Goal: Transaction & Acquisition: Purchase product/service

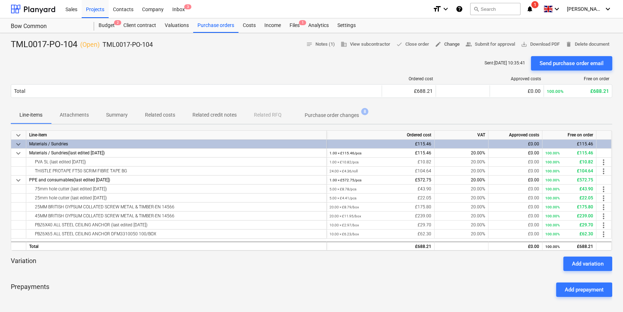
click at [446, 45] on span "edit Change" at bounding box center [447, 44] width 25 height 8
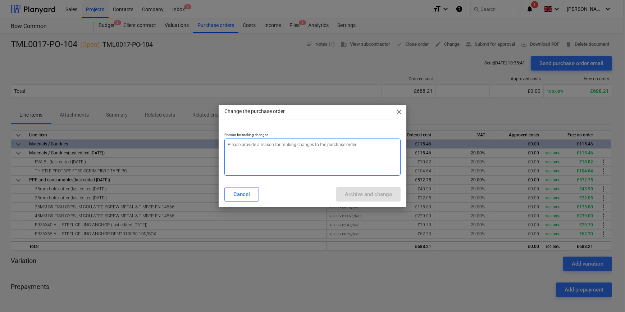
click at [248, 144] on textarea at bounding box center [312, 157] width 176 height 37
type textarea "x"
type textarea "A"
type textarea "x"
type textarea "Ad"
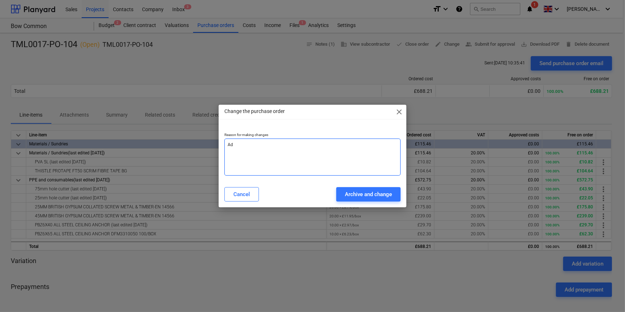
type textarea "x"
type textarea "Add"
type textarea "x"
type textarea "Addi"
type textarea "x"
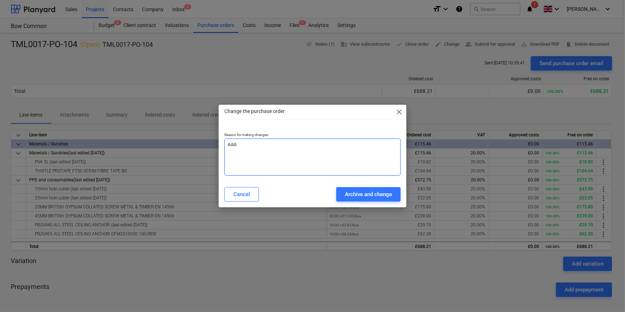
type textarea "Addir"
type textarea "x"
type textarea "Addi"
type textarea "x"
type textarea "Addit"
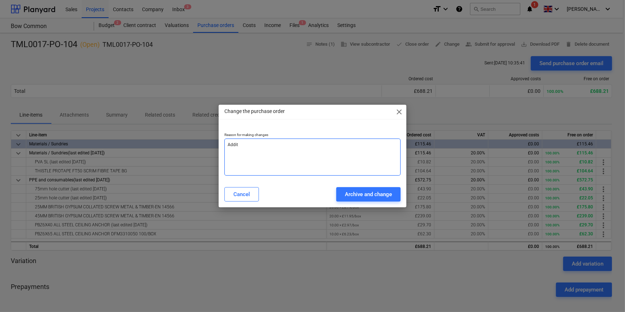
type textarea "x"
type textarea "[PERSON_NAME]"
type textarea "x"
type textarea "Additio"
type textarea "x"
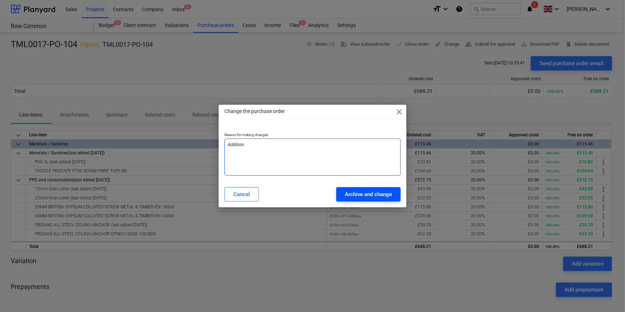
type textarea "Addition"
click at [354, 194] on div "Archive and change" at bounding box center [368, 194] width 47 height 9
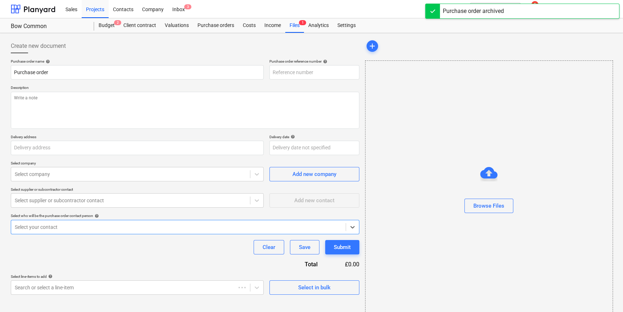
type textarea "x"
type input "TML0017-PO-105"
type textarea "x"
type input "TML0017-PO-104"
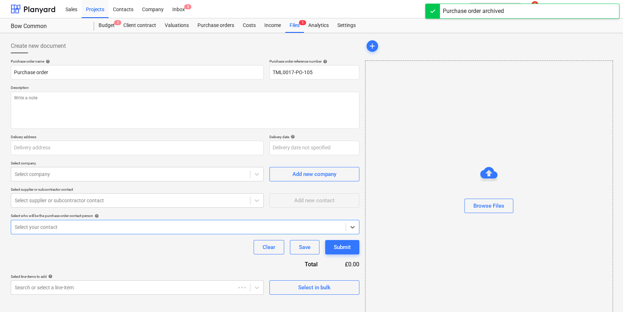
type textarea "Site contact [PERSON_NAME] [PHONE_NUMBER]"
type input "[GEOGRAPHIC_DATA][PERSON_NAME], [GEOGRAPHIC_DATA], Former Gasworks, [STREET_ADD…"
type input "[DATE]"
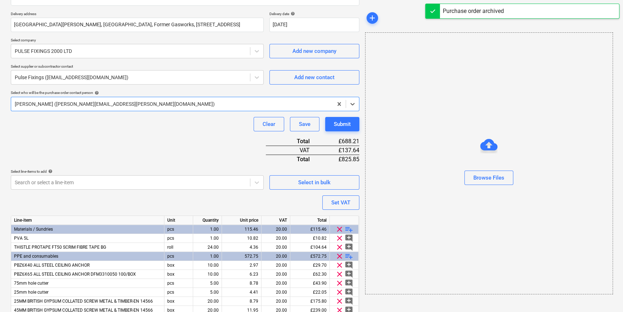
scroll to position [155, 0]
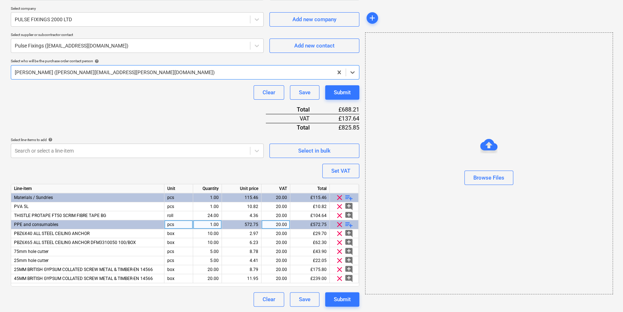
click at [347, 225] on span "playlist_add" at bounding box center [349, 224] width 9 height 9
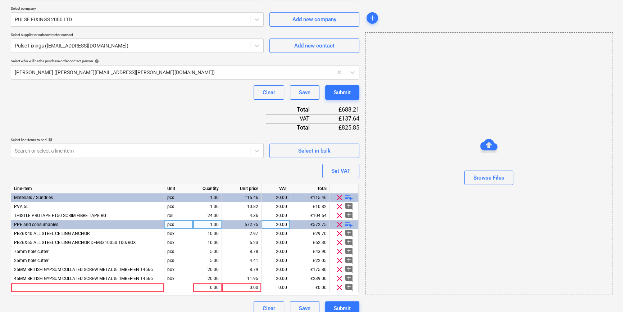
type textarea "x"
click at [33, 289] on div at bounding box center [87, 287] width 153 height 9
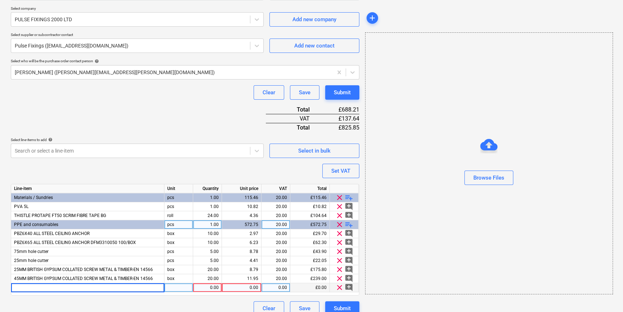
type input "13MM BRITISH GYPSUM WAFER HEAD SCREW JACK-POINT-EN 14566"
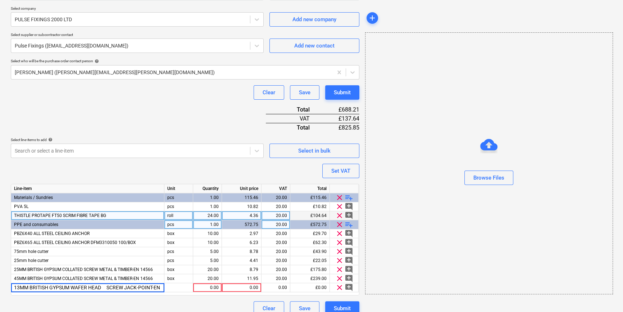
scroll to position [0, 15]
type textarea "x"
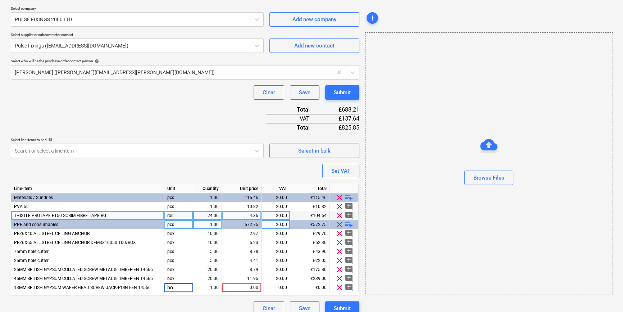
type input "box"
type textarea "x"
type input "10"
type textarea "x"
type input "6.25"
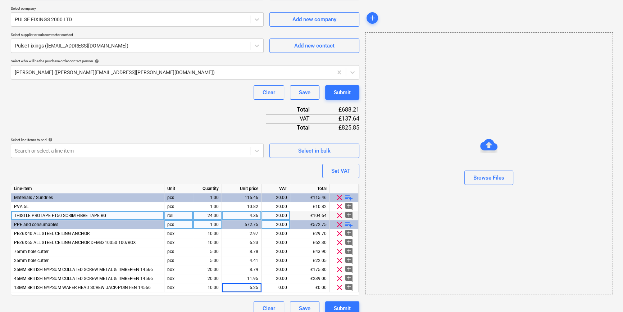
type textarea "x"
type input "20"
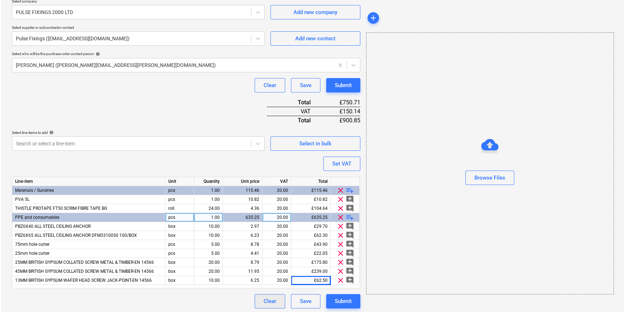
scroll to position [164, 0]
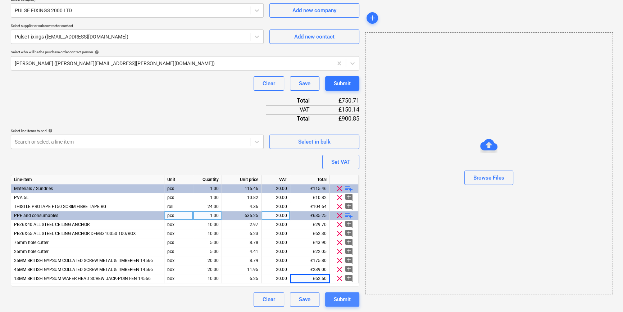
click at [353, 296] on button "Submit" at bounding box center [342, 299] width 34 height 14
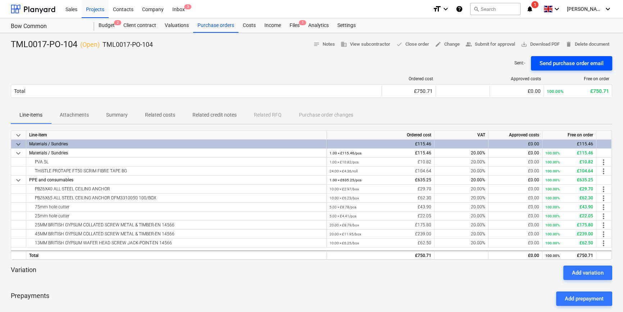
click at [559, 65] on div "Send purchase order email" at bounding box center [572, 63] width 64 height 9
click at [532, 45] on span "save_alt Download PDF" at bounding box center [540, 44] width 39 height 8
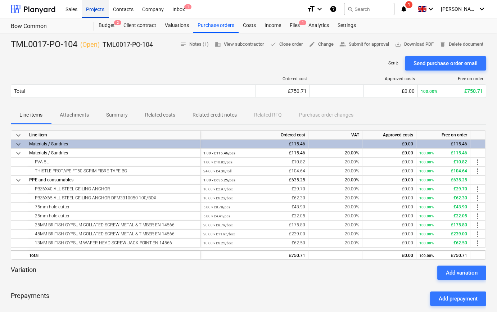
click at [90, 9] on div "Projects" at bounding box center [95, 9] width 27 height 18
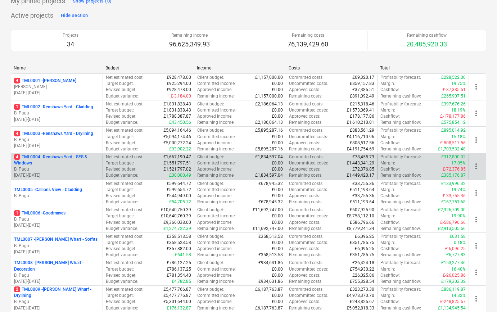
scroll to position [65, 0]
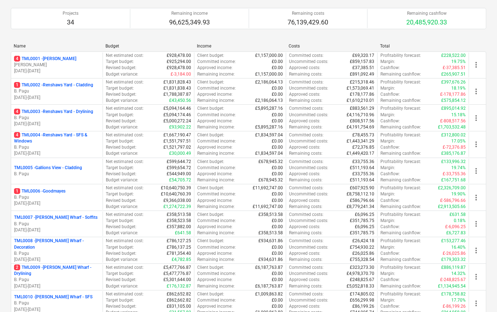
click at [80, 269] on p "2 TML0009 - [PERSON_NAME] Wharf - Drylining" at bounding box center [57, 270] width 86 height 12
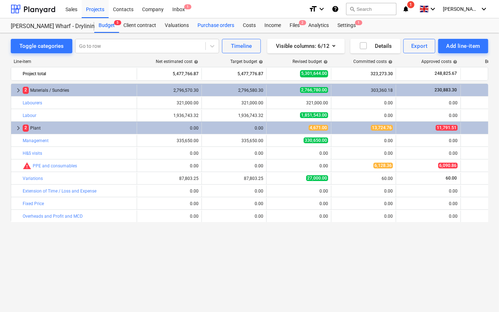
click at [209, 28] on div "Purchase orders" at bounding box center [215, 25] width 45 height 14
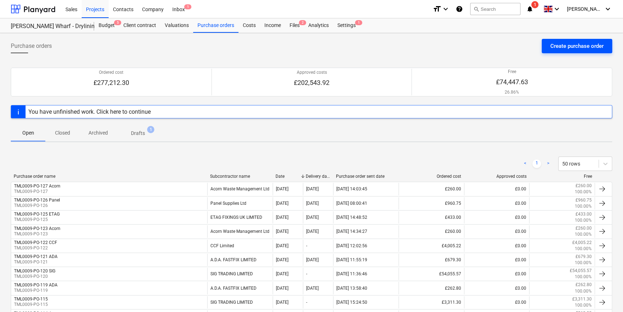
click at [558, 45] on div "Create purchase order" at bounding box center [576, 45] width 53 height 9
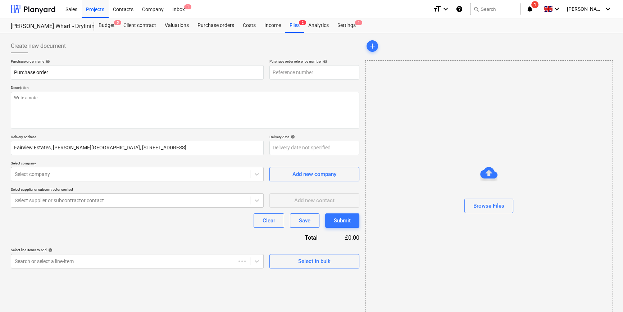
type textarea "x"
type input "TML0009-PO-127"
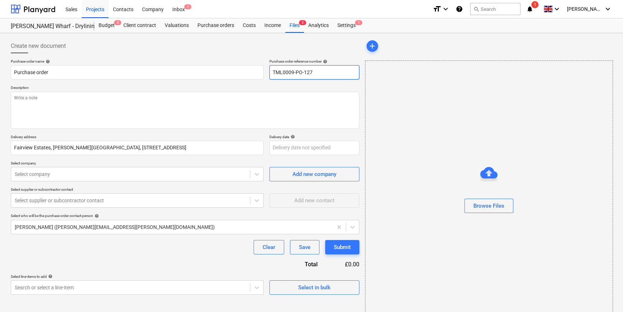
drag, startPoint x: 319, startPoint y: 69, endPoint x: 272, endPoint y: 72, distance: 47.6
click at [272, 72] on input "TML0009-PO-127" at bounding box center [314, 72] width 90 height 14
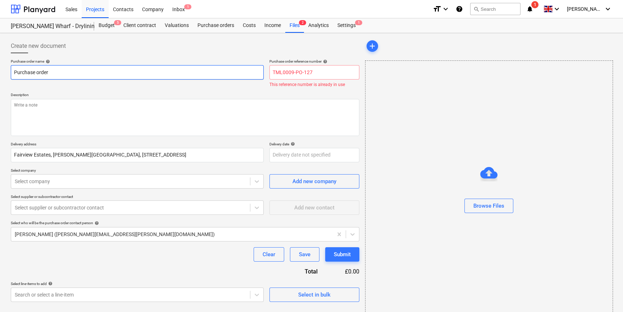
drag, startPoint x: 53, startPoint y: 72, endPoint x: 13, endPoint y: 72, distance: 39.6
click at [13, 72] on input "Purchase order" at bounding box center [137, 72] width 253 height 14
paste input "TML0009-PO-127"
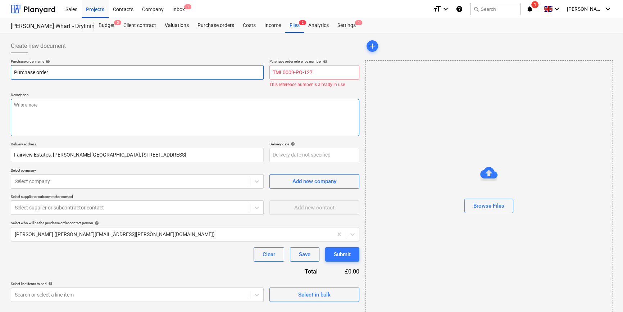
type textarea "x"
type input "TML0009-PO-127"
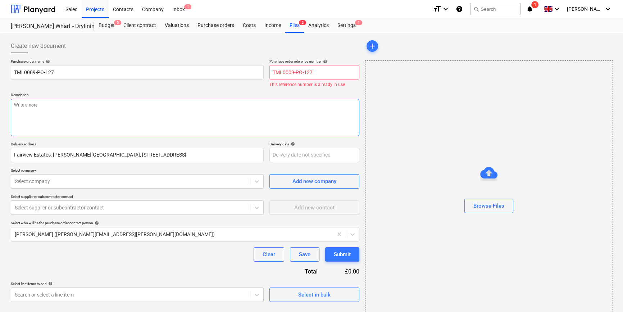
click at [47, 113] on textarea at bounding box center [185, 117] width 349 height 37
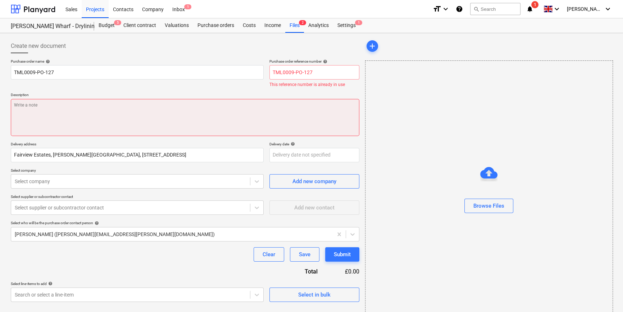
paste textarea "Site contact [PERSON_NAME] [PHONE_NUMBER]"
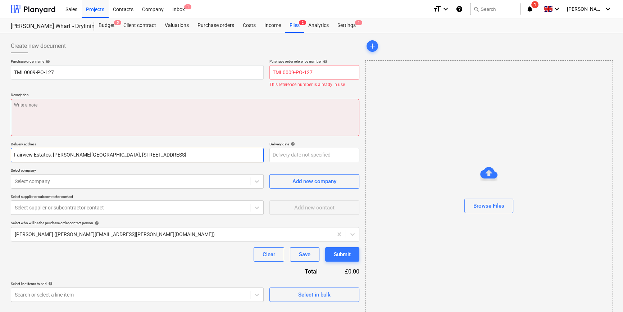
type textarea "x"
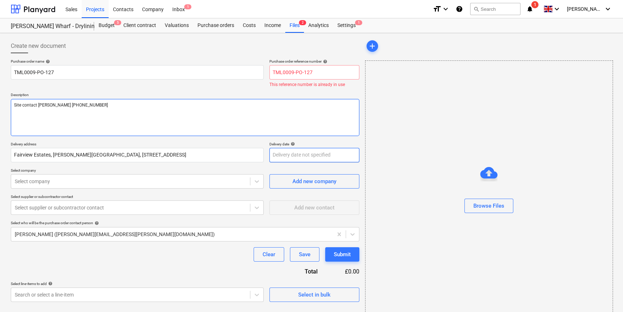
type textarea "Site contact [PERSON_NAME] [PHONE_NUMBER]"
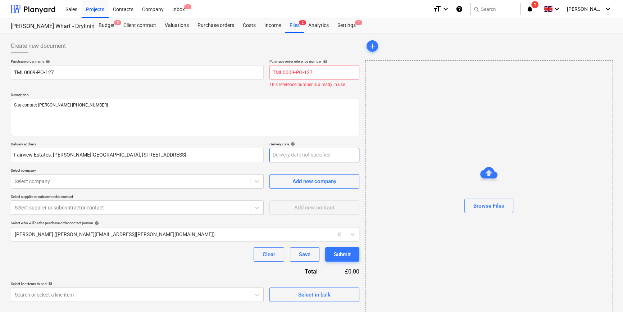
click at [291, 154] on body "Sales Projects Contacts Company Inbox 1 format_size keyboard_arrow_down help se…" at bounding box center [311, 156] width 623 height 312
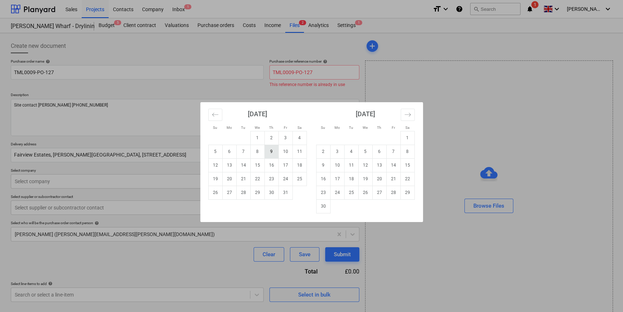
click at [270, 151] on td "9" at bounding box center [271, 152] width 14 height 14
type textarea "x"
type input "[DATE]"
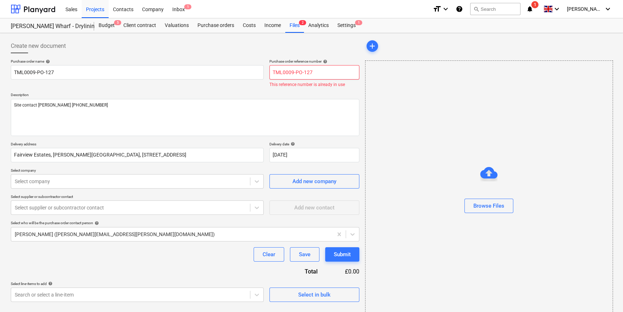
click at [295, 74] on input "TML0009-PO-127" at bounding box center [314, 72] width 90 height 14
click at [310, 72] on input "TML0009-PO-127" at bounding box center [314, 72] width 90 height 14
type textarea "x"
type input "TML0009-PO-12"
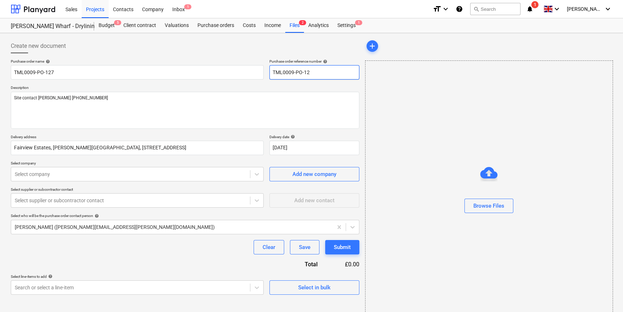
type textarea "x"
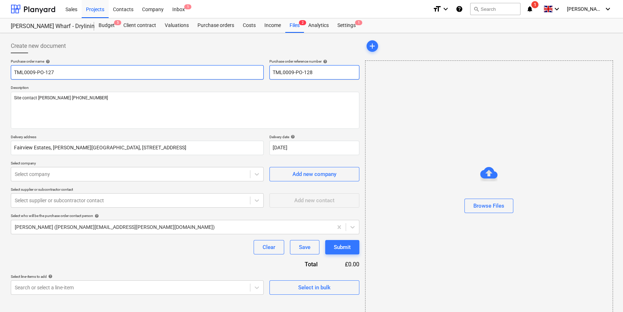
type input "TML0009-PO-128"
click at [59, 73] on input "TML0009-PO-127" at bounding box center [137, 72] width 253 height 14
type textarea "x"
type input "TML0009-PO-12"
type textarea "x"
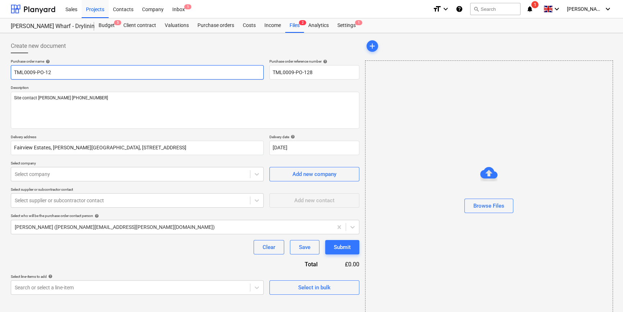
type input "TML0009-PO-128"
type textarea "x"
type input "TML0009-PO-128"
type textarea "x"
type input "TML0009-PO-128 A"
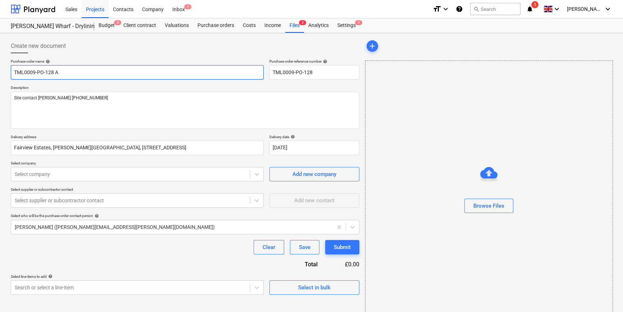
type textarea "x"
type input "TML0009-PO-128 Ac"
type textarea "x"
type input "TML0009-PO-128 Aco"
type textarea "x"
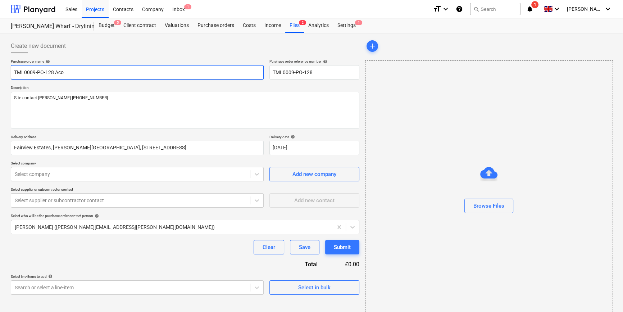
type input "TML0009-PO-128 Acor"
type textarea "x"
type input "TML0009-PO-128 Acorn"
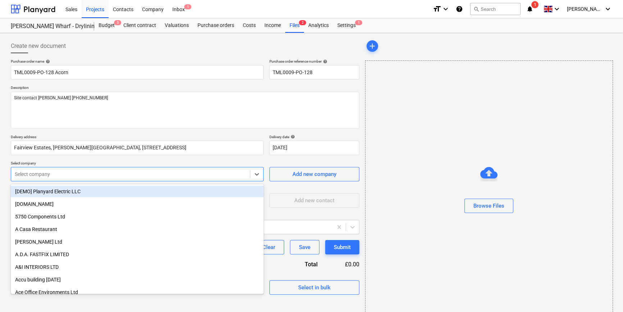
click at [85, 178] on div "Select company" at bounding box center [130, 174] width 239 height 10
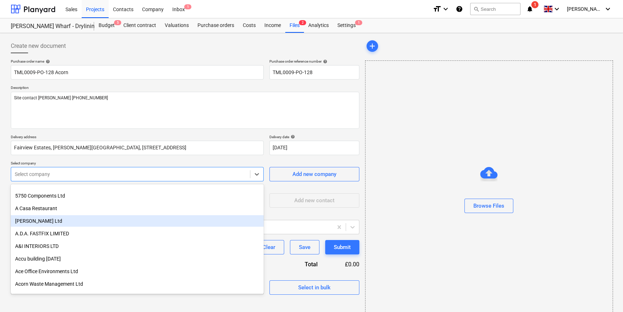
scroll to position [32, 0]
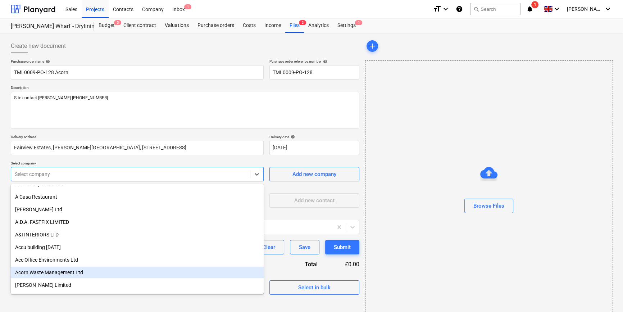
click at [63, 271] on div "Acorn Waste Management Ltd" at bounding box center [137, 273] width 253 height 12
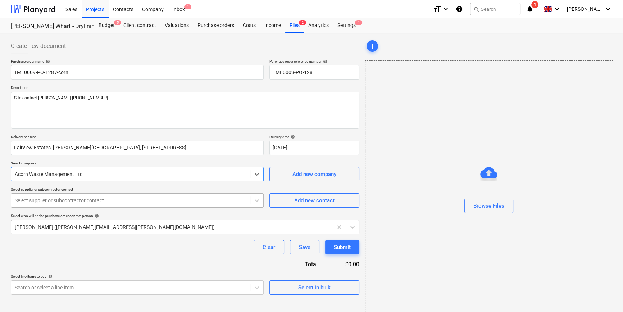
click at [56, 205] on div "Select supplier or subcontractor contact" at bounding box center [130, 200] width 239 height 10
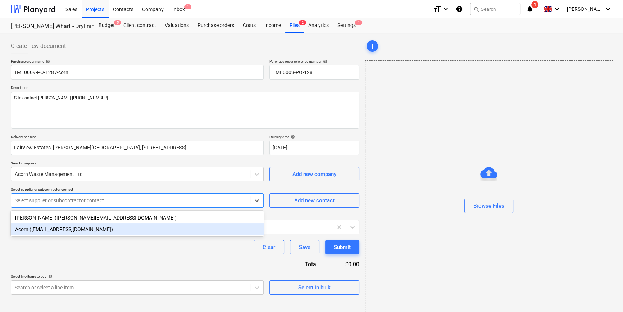
click at [50, 230] on div "Acorn ([EMAIL_ADDRESS][DOMAIN_NAME])" at bounding box center [137, 229] width 253 height 12
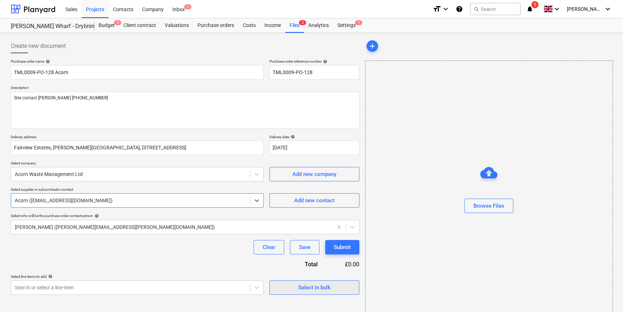
click at [280, 283] on span "Select in bulk" at bounding box center [314, 287] width 72 height 9
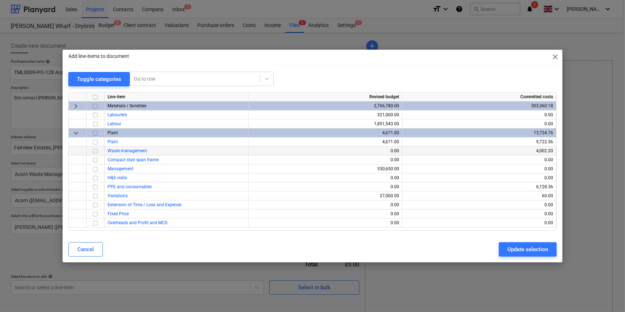
drag, startPoint x: 95, startPoint y: 150, endPoint x: 103, endPoint y: 153, distance: 7.6
click at [95, 150] on input "checkbox" at bounding box center [95, 151] width 9 height 9
click at [504, 249] on button "Update selection" at bounding box center [528, 249] width 58 height 14
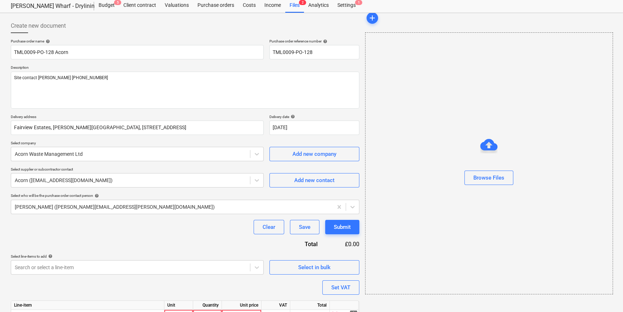
scroll to position [56, 0]
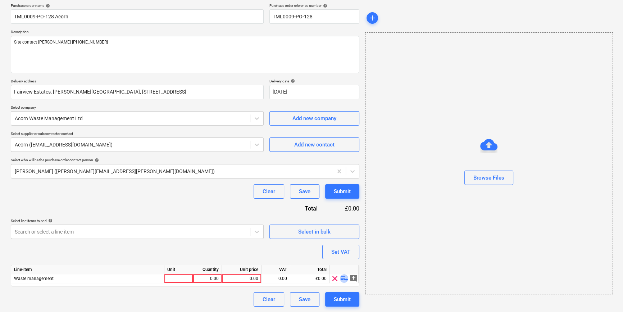
click at [344, 280] on span "playlist_add" at bounding box center [344, 278] width 9 height 9
type textarea "x"
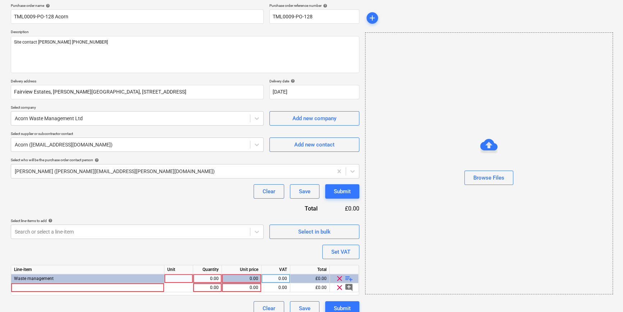
click at [204, 277] on div "0.00" at bounding box center [207, 278] width 23 height 9
type input "1"
click at [68, 287] on div at bounding box center [87, 287] width 153 height 9
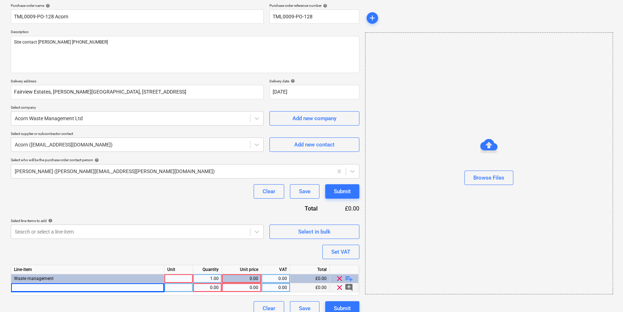
type textarea "x"
drag, startPoint x: 45, startPoint y: 288, endPoint x: 22, endPoint y: 285, distance: 22.8
click at [22, 285] on div at bounding box center [87, 287] width 153 height 9
click at [22, 286] on input at bounding box center [87, 287] width 153 height 9
type input "12yd skip exchange plasterboard recycling"
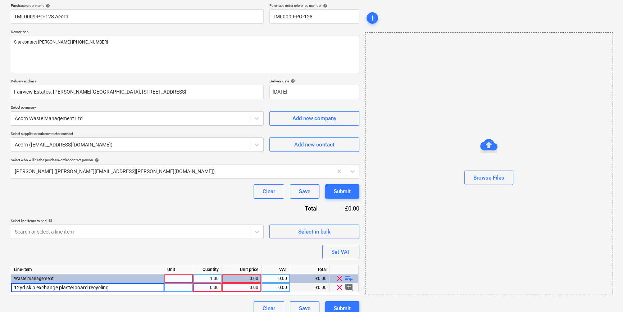
type textarea "x"
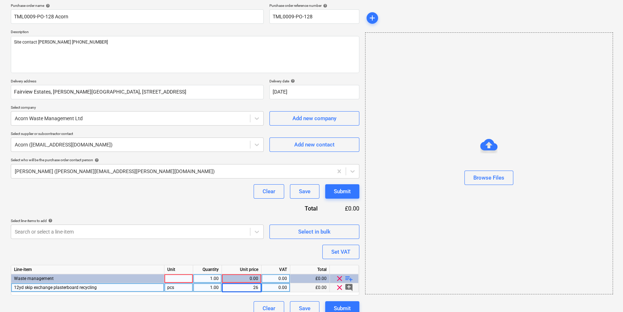
type input "260"
type textarea "x"
type input "20"
type textarea "x"
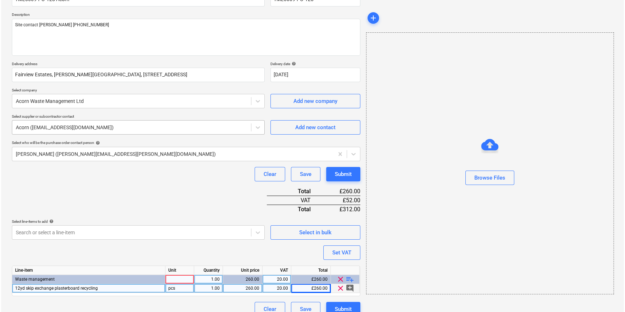
scroll to position [83, 0]
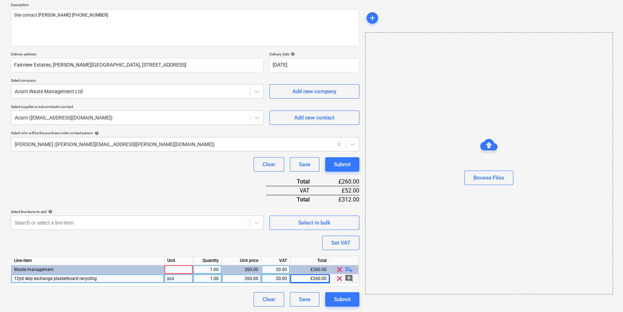
click at [184, 267] on div at bounding box center [178, 269] width 29 height 9
type input "pcs"
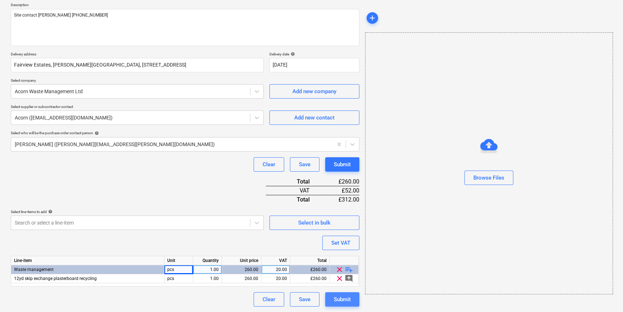
click at [338, 300] on div "Submit" at bounding box center [342, 299] width 17 height 9
type textarea "x"
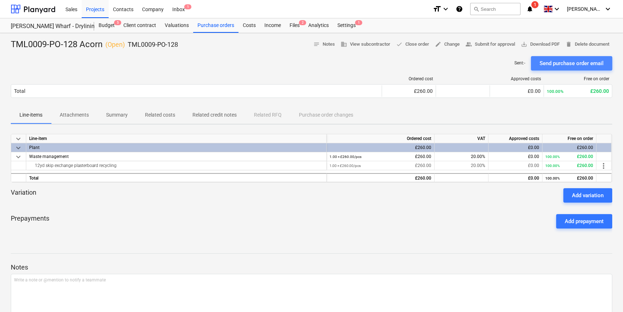
click at [568, 63] on div "Send purchase order email" at bounding box center [572, 63] width 64 height 9
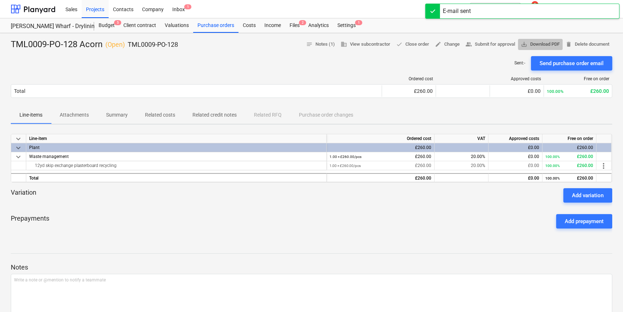
click at [549, 47] on span "save_alt Download PDF" at bounding box center [540, 44] width 39 height 8
